Goal: Task Accomplishment & Management: Manage account settings

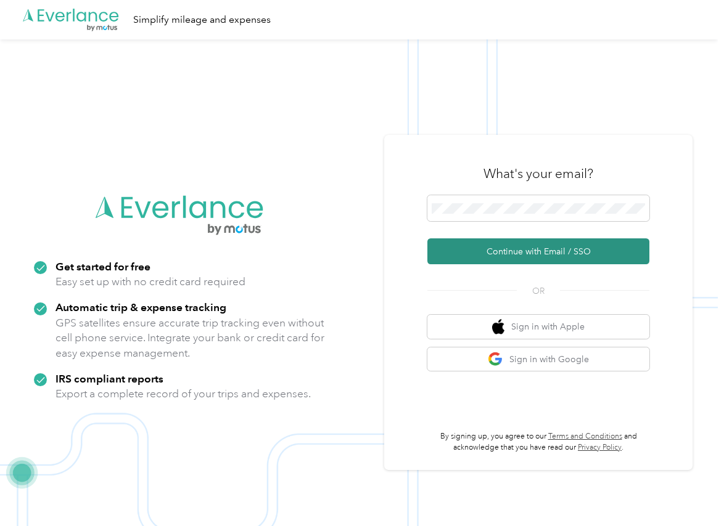
click at [459, 245] on button "Continue with Email / SSO" at bounding box center [538, 251] width 222 height 26
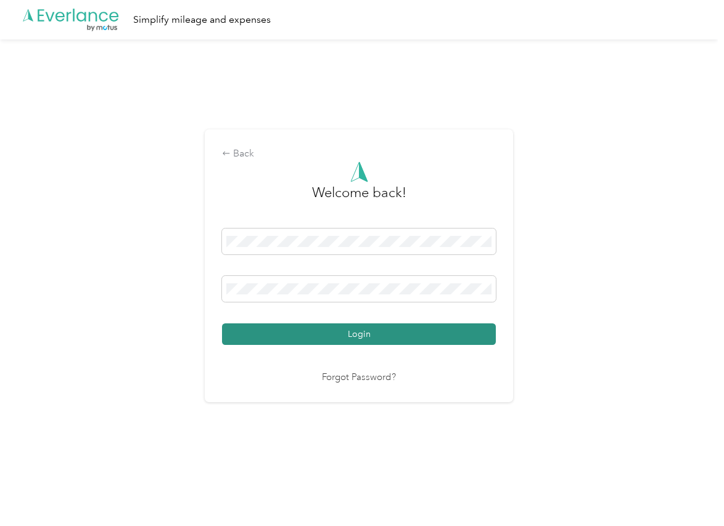
click at [273, 328] on button "Login" at bounding box center [359, 335] width 274 height 22
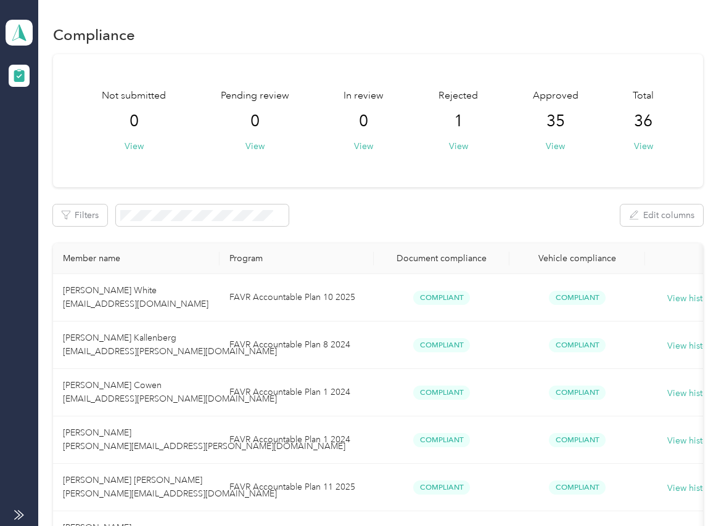
drag, startPoint x: 366, startPoint y: 188, endPoint x: 359, endPoint y: 197, distance: 11.8
click at [23, 21] on span at bounding box center [19, 33] width 27 height 26
click at [63, 134] on div "Log out" at bounding box center [170, 128] width 312 height 22
